Goal: Transaction & Acquisition: Purchase product/service

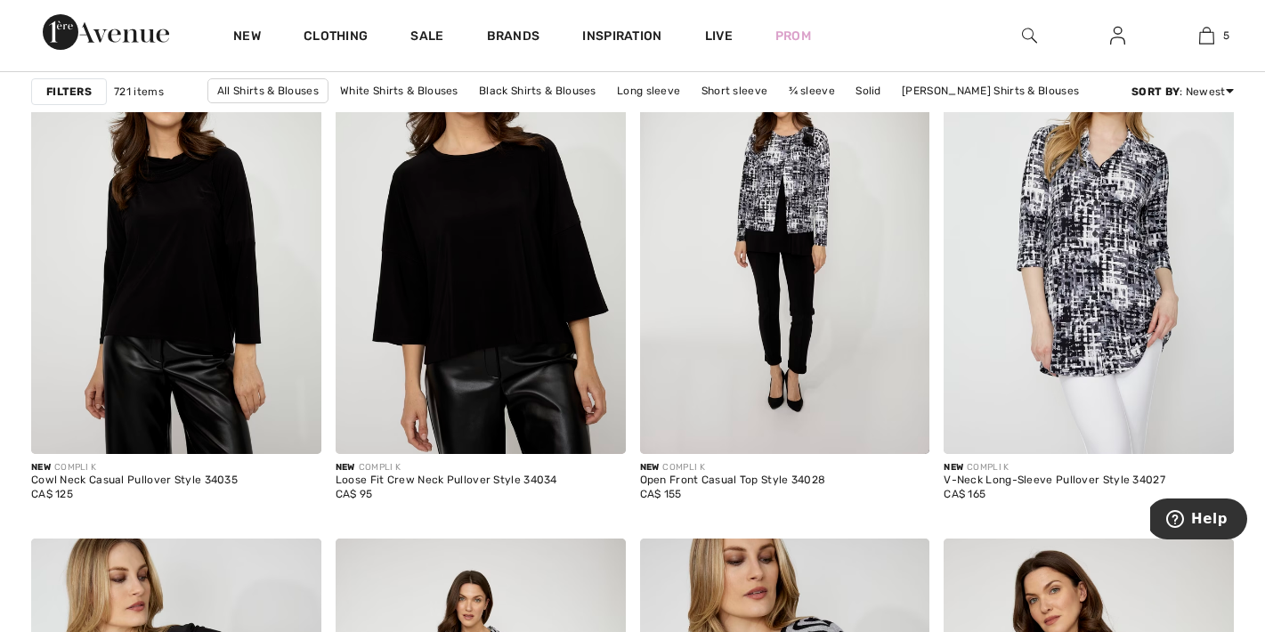
scroll to position [2576, 0]
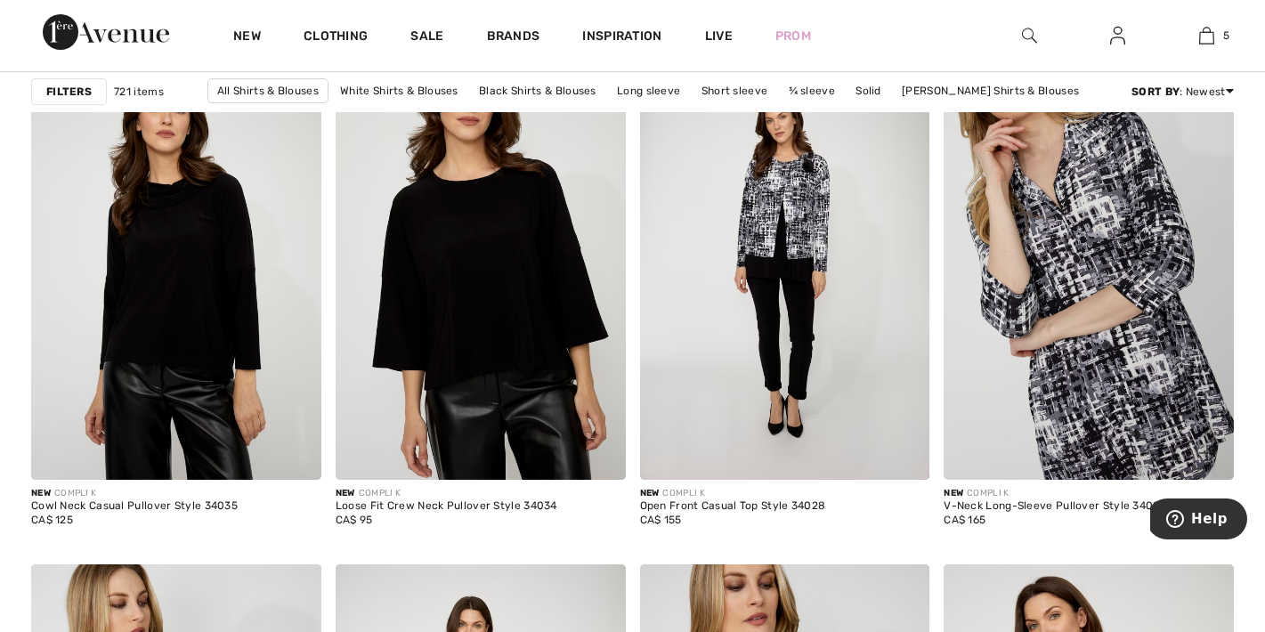
click at [1091, 330] on img at bounding box center [1089, 262] width 290 height 435
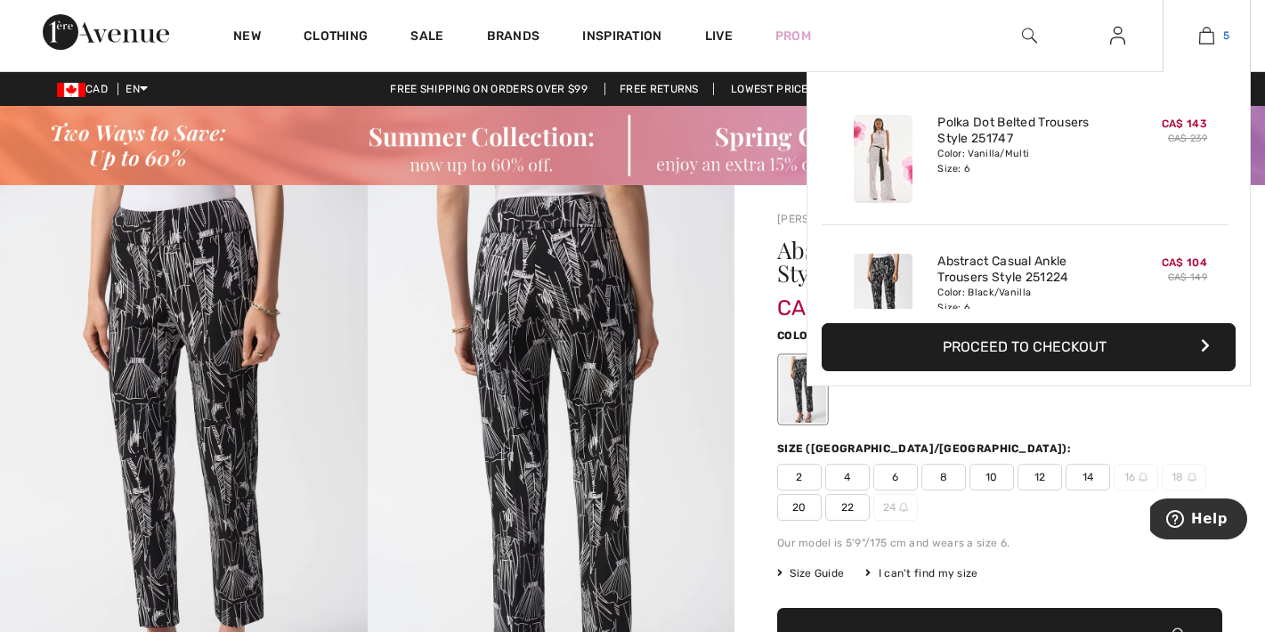
click at [1229, 36] on link "5" at bounding box center [1206, 35] width 86 height 21
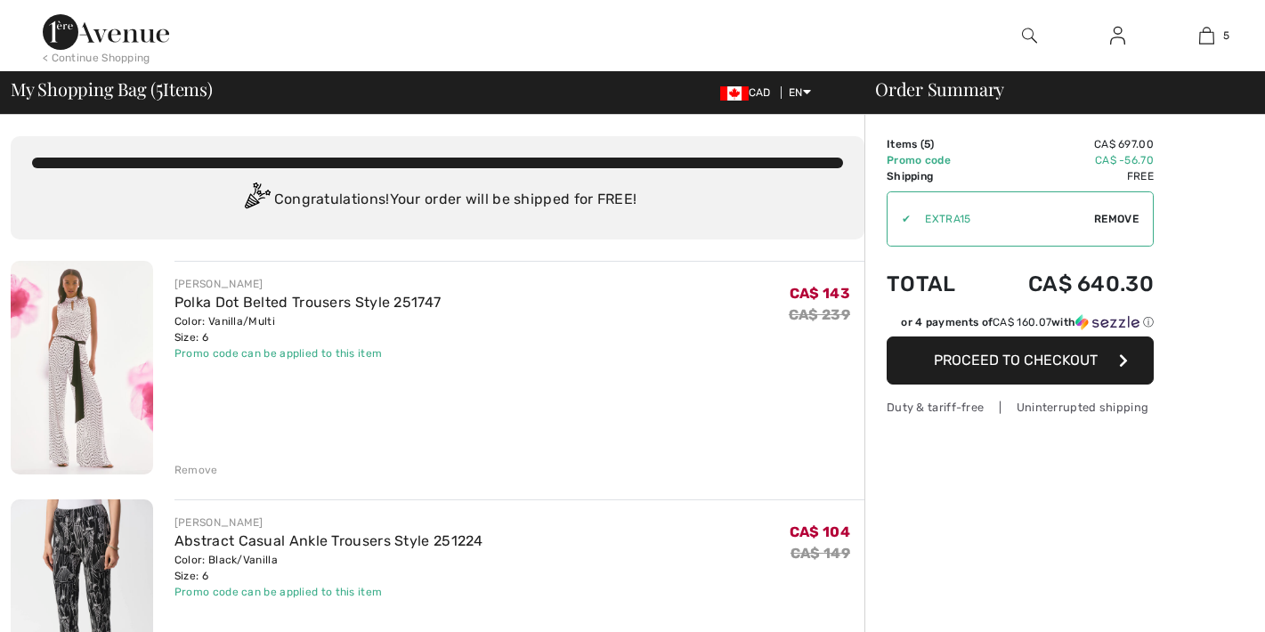
click at [611, 377] on div "JOSEPH RIBKOFF Polka Dot Belted Trousers Style 251747 Color: Vanilla/Multi Size…" at bounding box center [519, 369] width 690 height 217
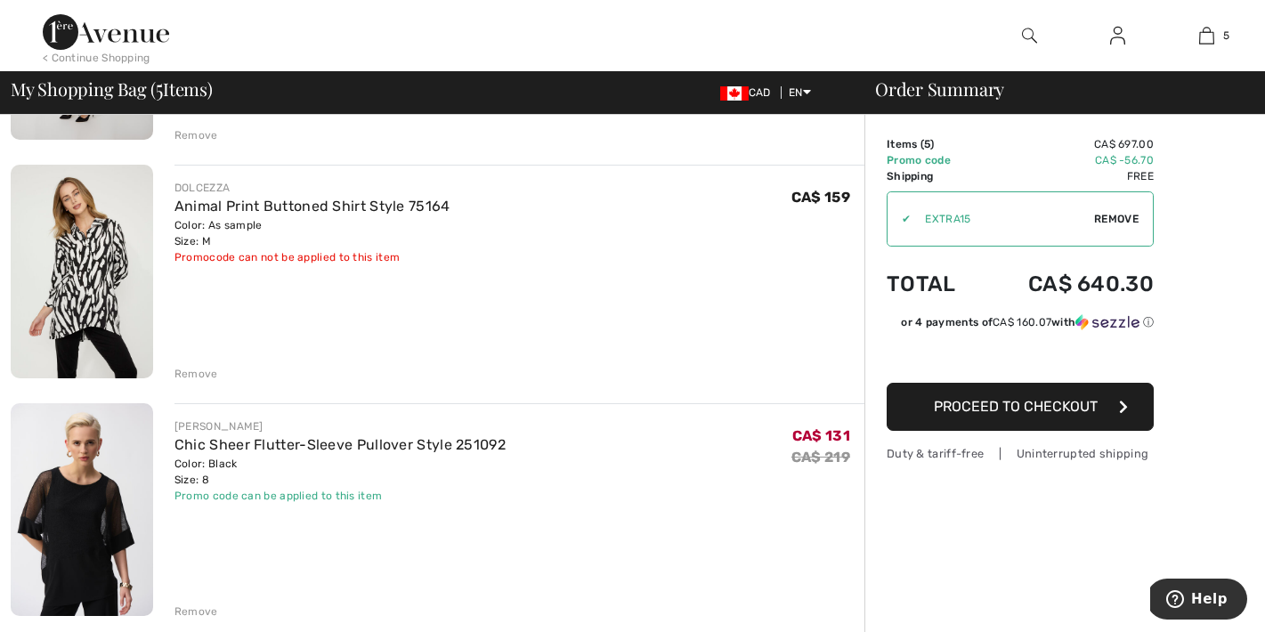
scroll to position [786, 0]
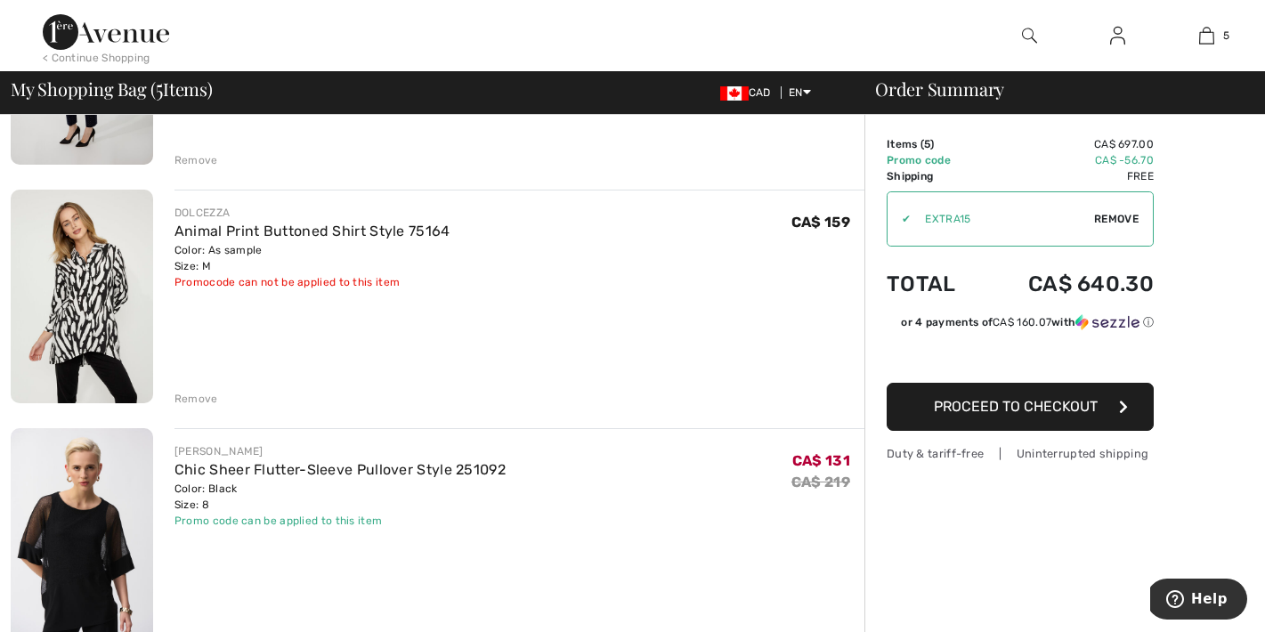
click at [115, 307] on img at bounding box center [82, 297] width 142 height 214
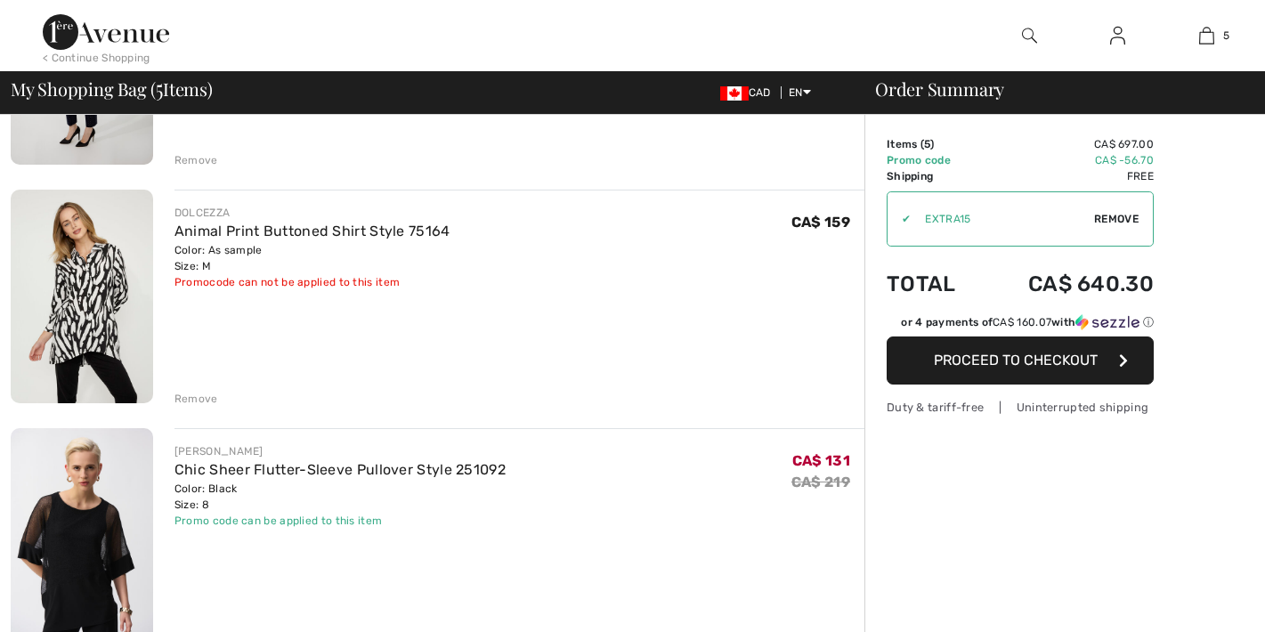
scroll to position [786, 0]
click at [102, 530] on img at bounding box center [82, 534] width 142 height 213
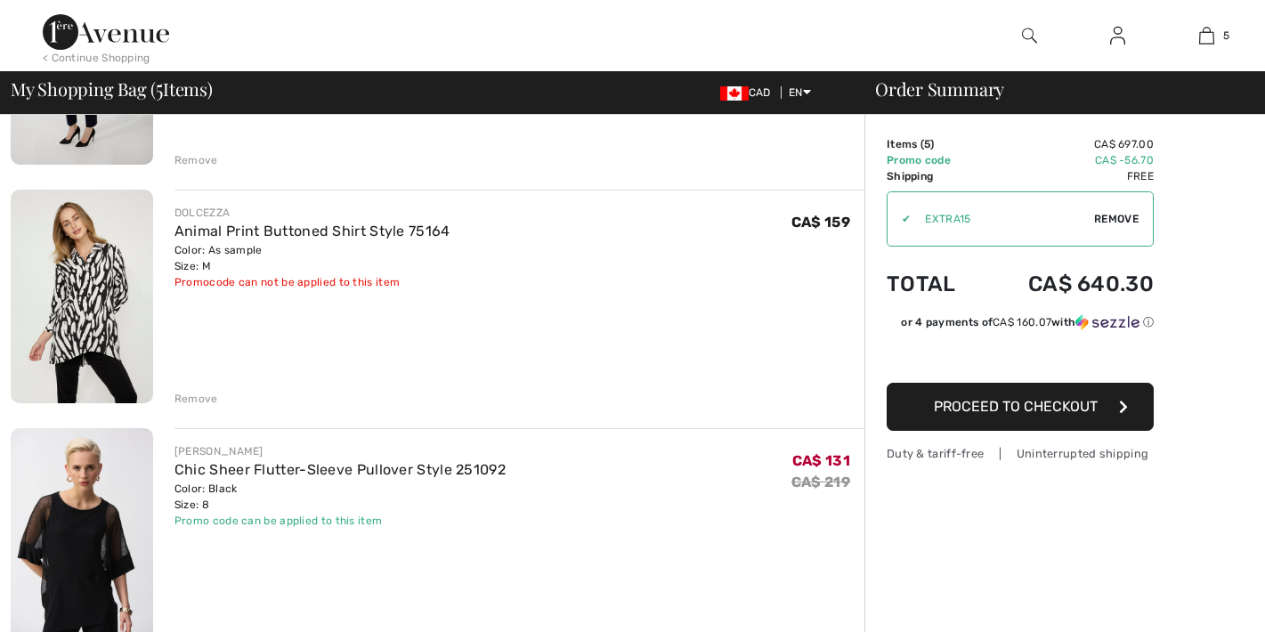
scroll to position [0, 0]
checkbox input "true"
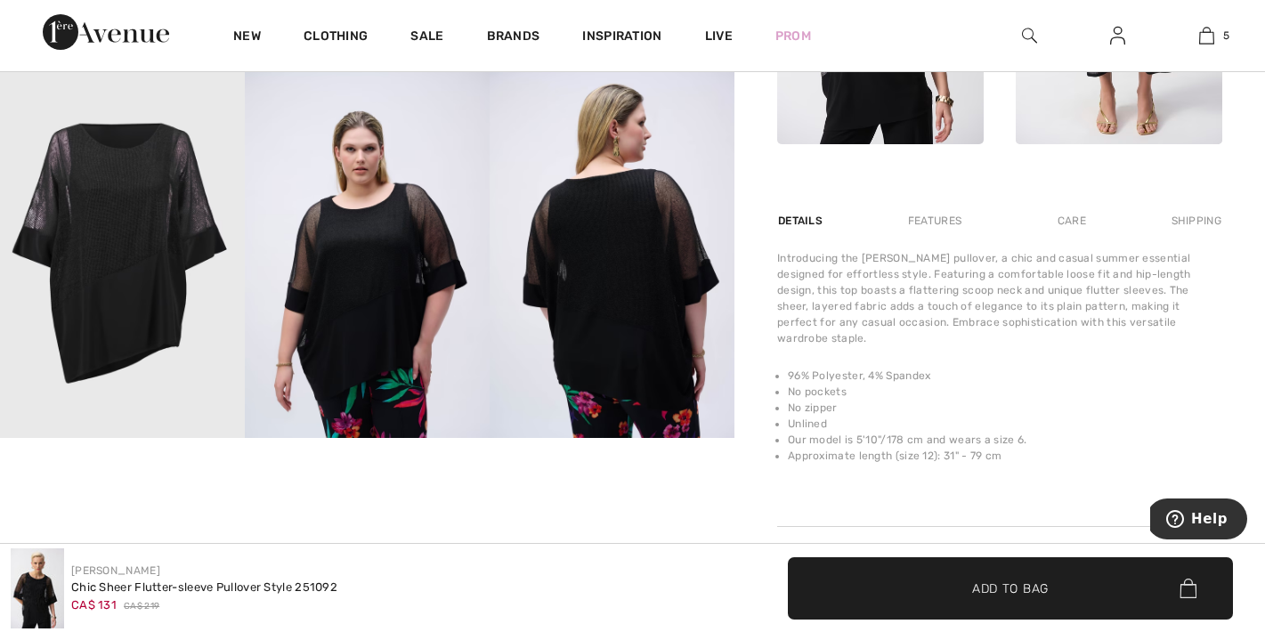
scroll to position [1039, 0]
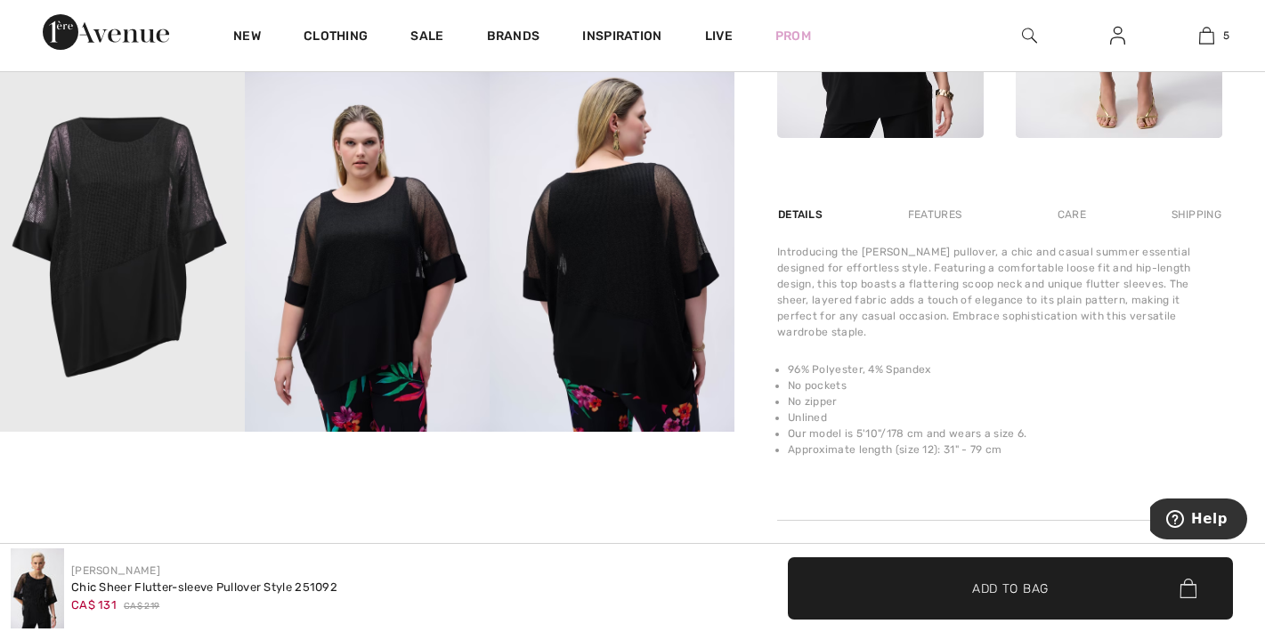
click at [620, 286] on img at bounding box center [612, 248] width 245 height 368
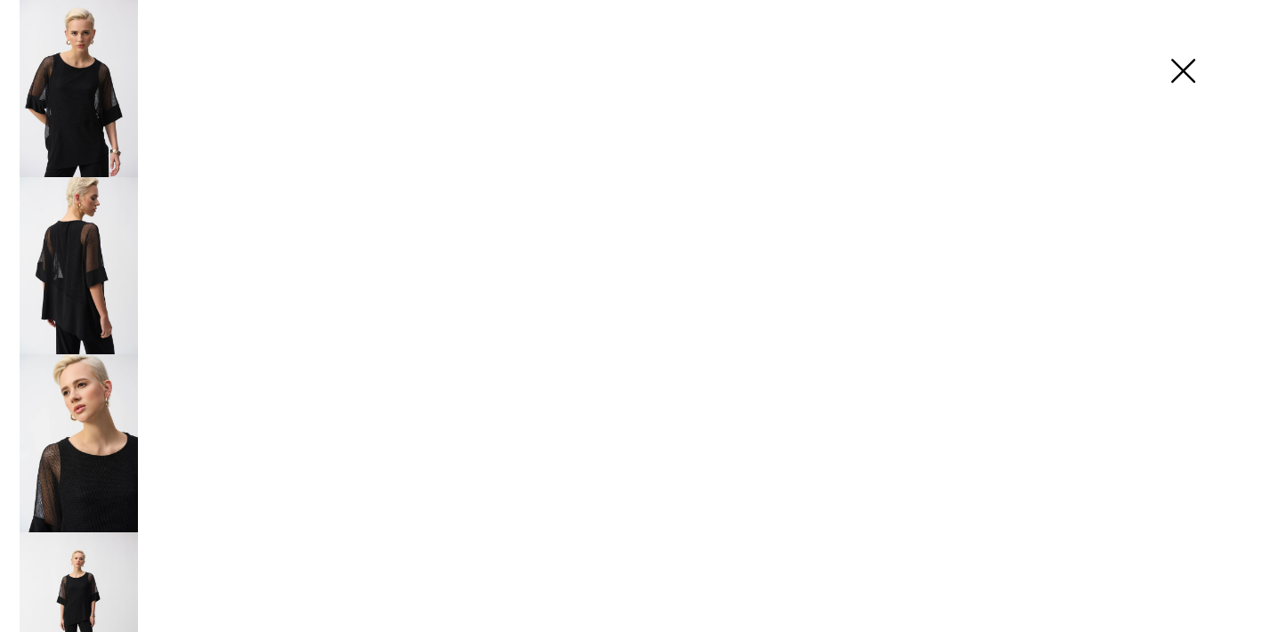
scroll to position [1057, 0]
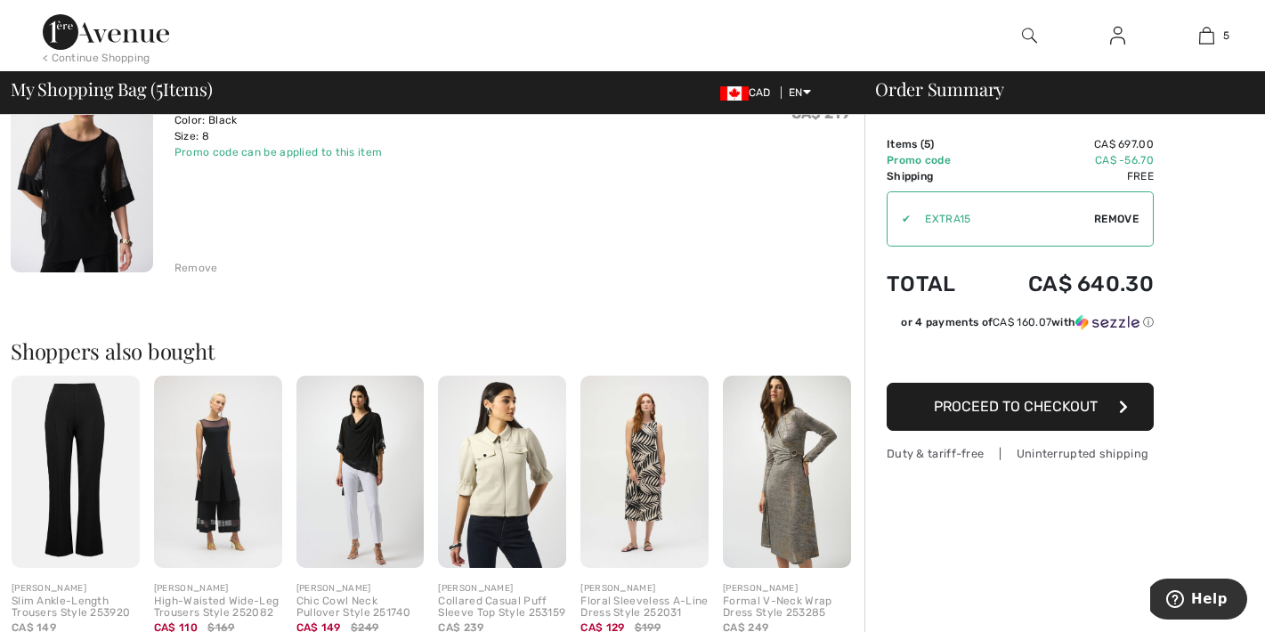
scroll to position [1145, 0]
